Goal: Task Accomplishment & Management: Use online tool/utility

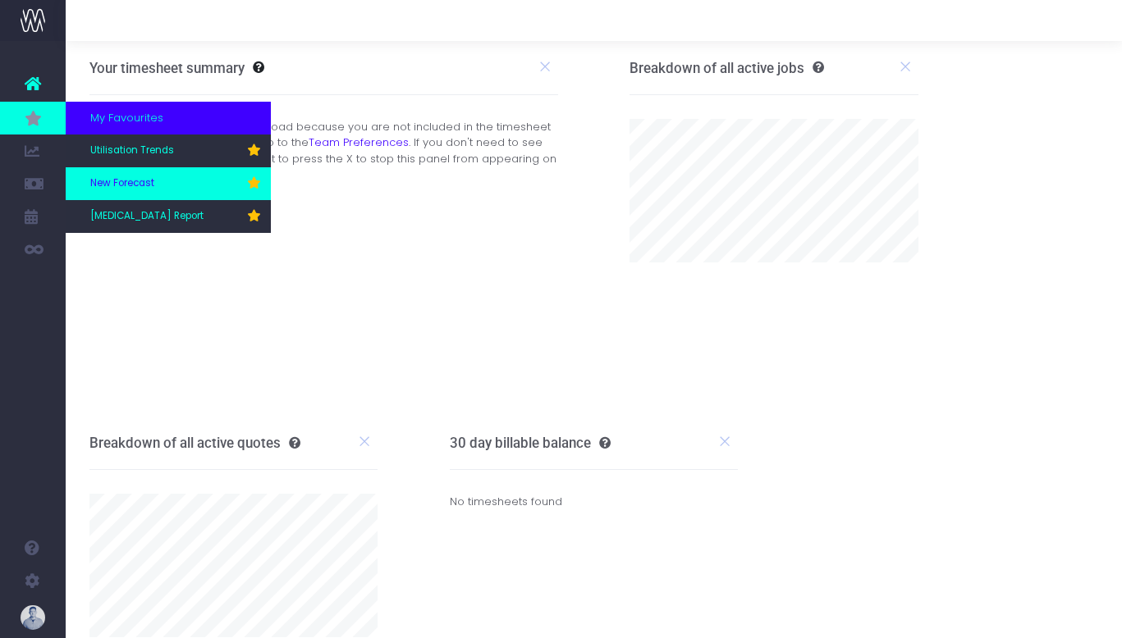
click at [166, 192] on link "New Forecast" at bounding box center [168, 183] width 205 height 33
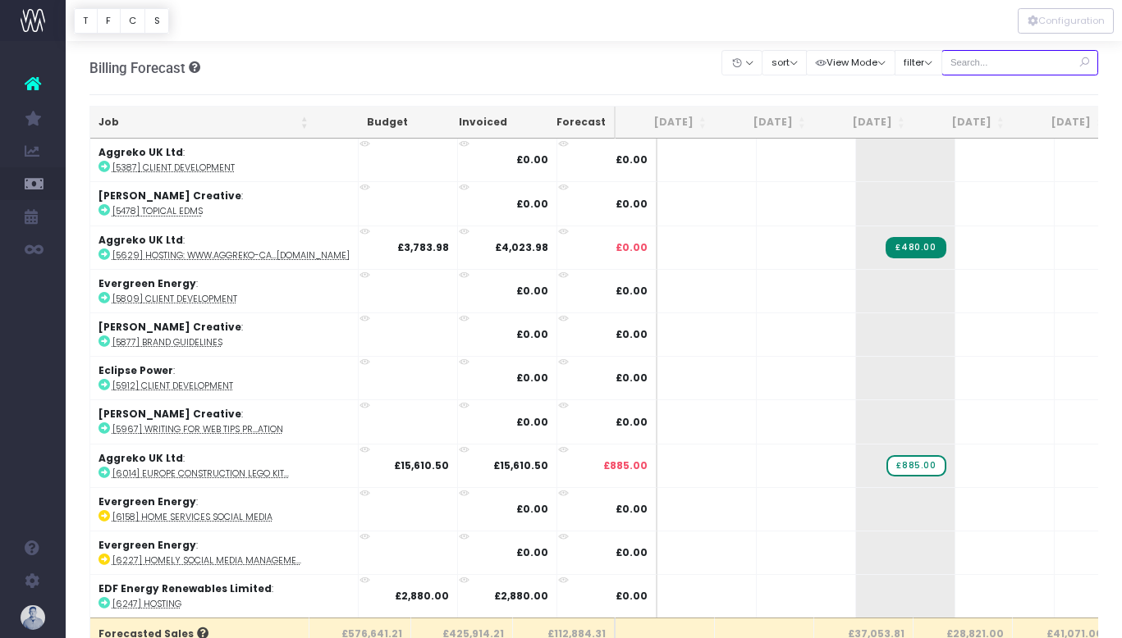
click at [1023, 64] on input "text" at bounding box center [1020, 62] width 158 height 25
type input "confirmed"
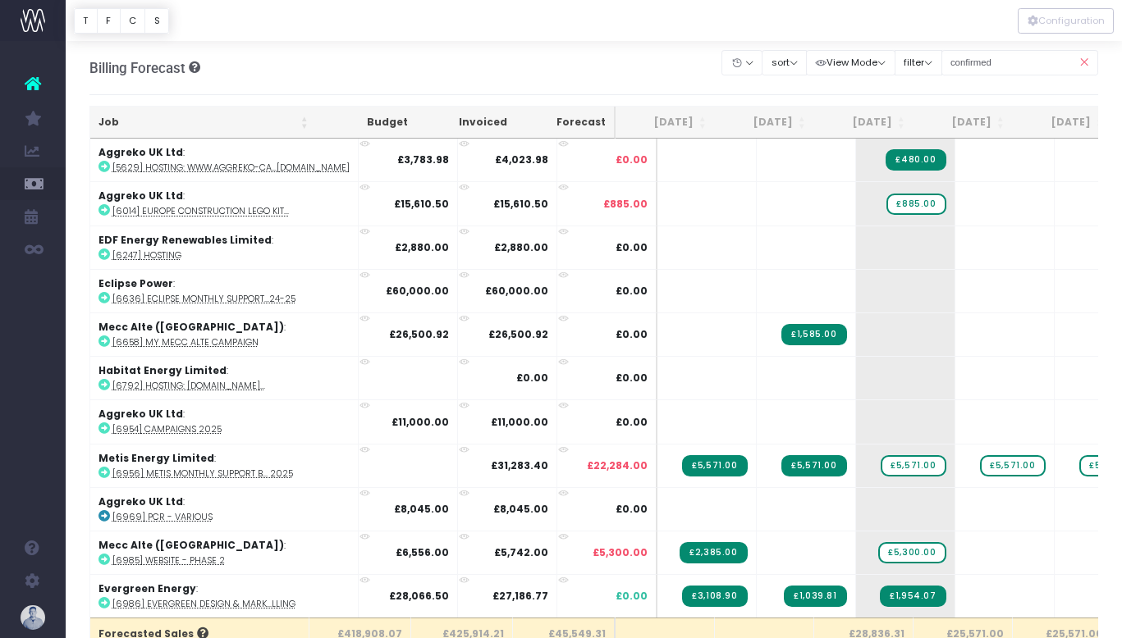
click at [165, 113] on th "Job" at bounding box center [203, 123] width 226 height 32
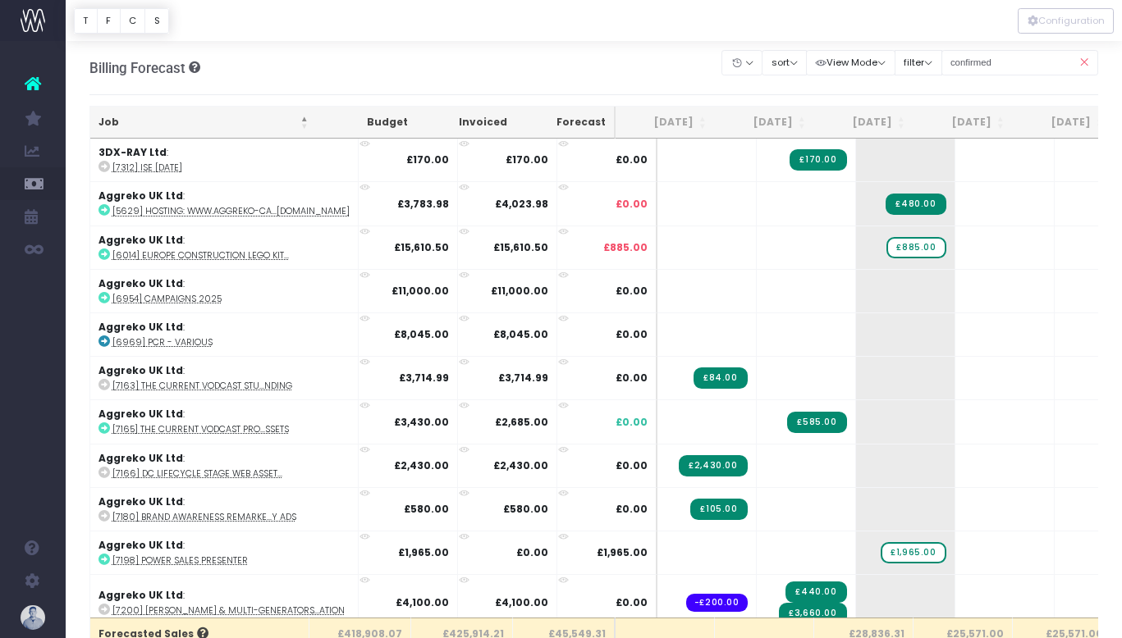
click at [532, 74] on div "Billing Forecast Overview of forecasted sales, cost and gross profit Clear Filt…" at bounding box center [593, 68] width 1009 height 54
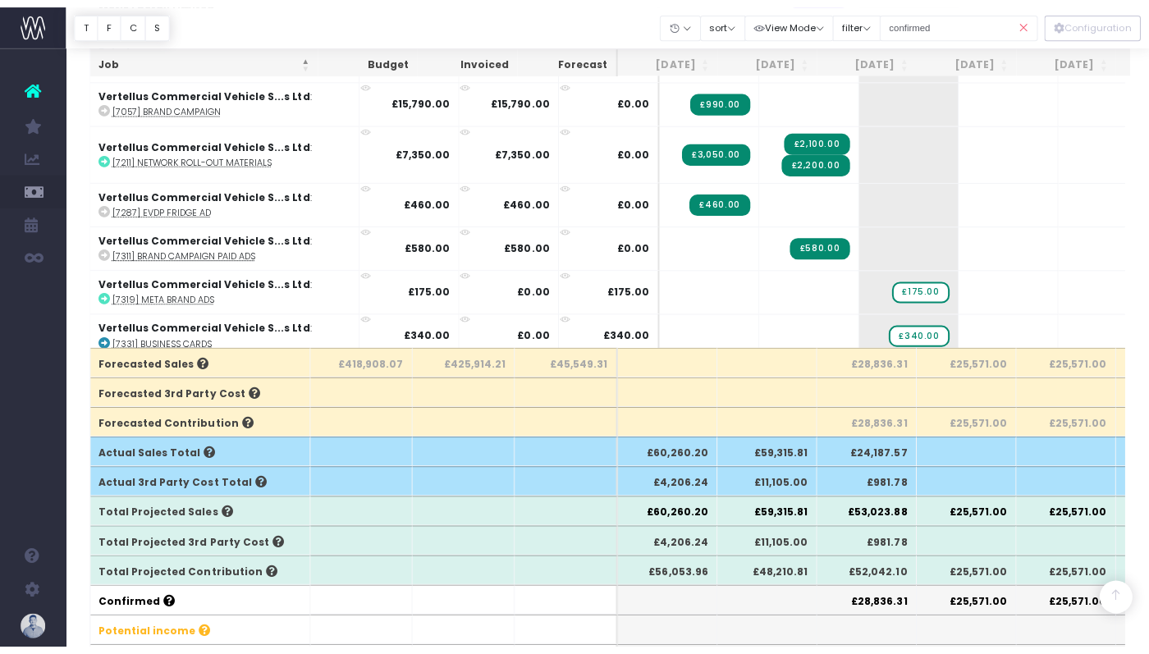
scroll to position [2376, 0]
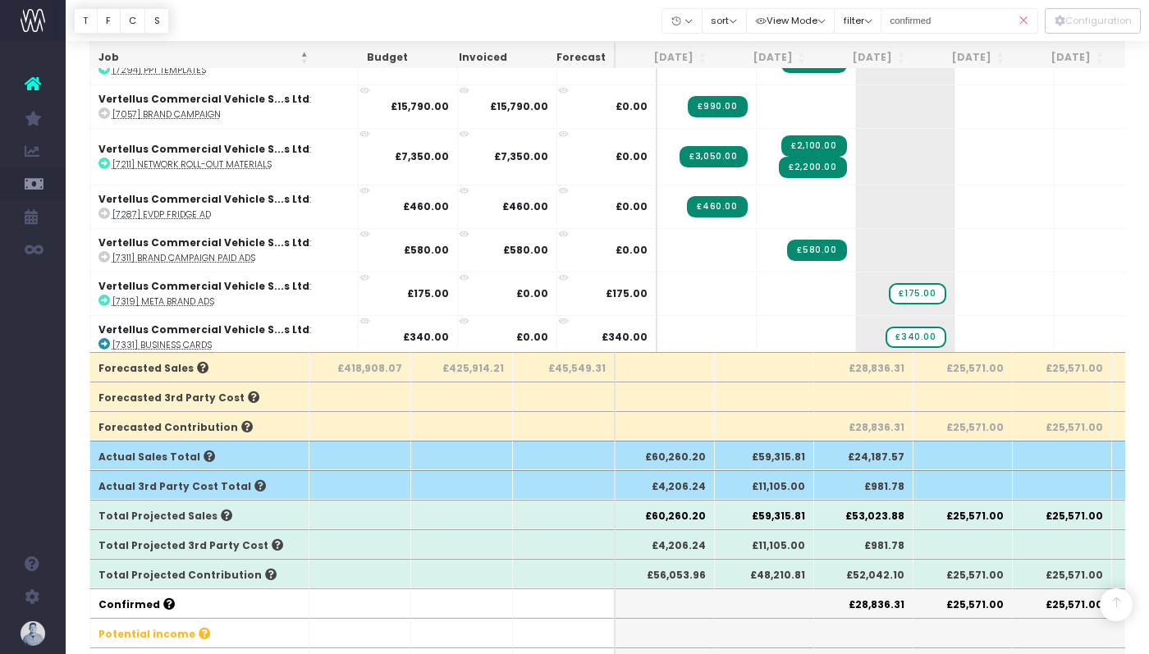
click at [350, 11] on div at bounding box center [607, 20] width 1083 height 41
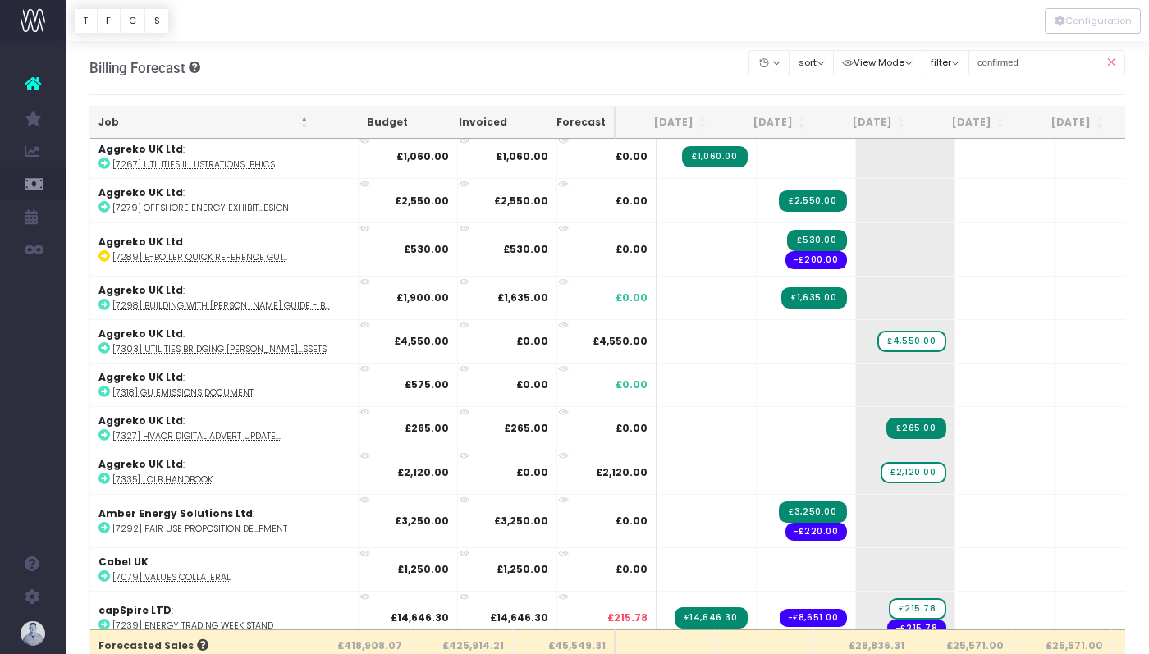
scroll to position [893, 0]
